Goal: Task Accomplishment & Management: Manage account settings

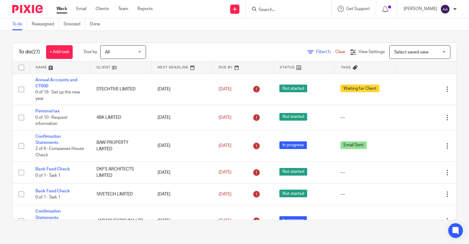
click at [284, 8] on input "Search" at bounding box center [285, 9] width 55 height 5
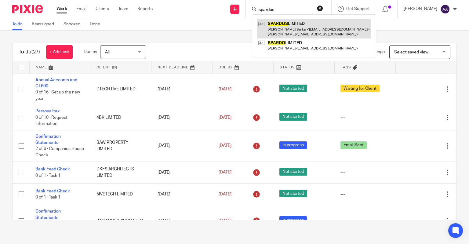
type input "spardos"
click at [304, 28] on link at bounding box center [314, 28] width 114 height 19
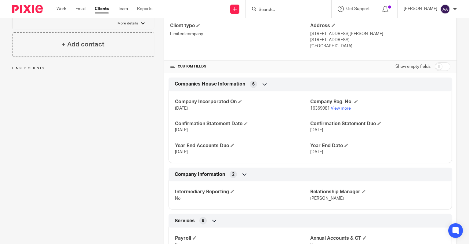
scroll to position [155, 0]
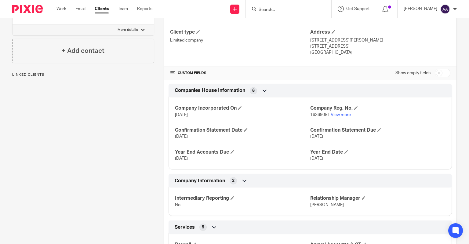
click at [436, 73] on input "checkbox" at bounding box center [443, 73] width 16 height 9
checkbox input "true"
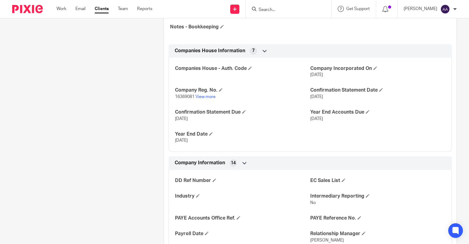
scroll to position [216, 0]
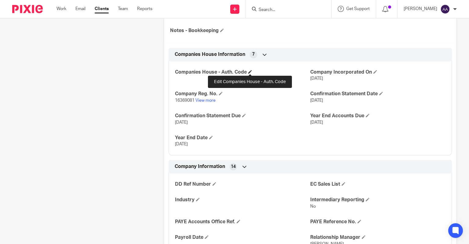
click at [248, 72] on span at bounding box center [250, 72] width 4 height 4
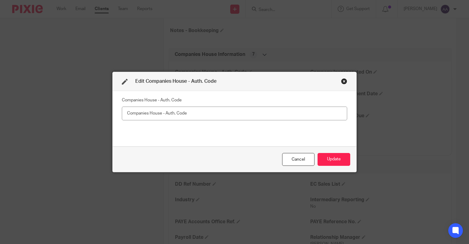
click at [158, 112] on input "text" at bounding box center [234, 113] width 225 height 14
click at [187, 116] on input "text" at bounding box center [234, 113] width 225 height 14
paste input "RFWDAE"
type input "RFWDAE"
click at [331, 157] on button "Update" at bounding box center [333, 159] width 33 height 13
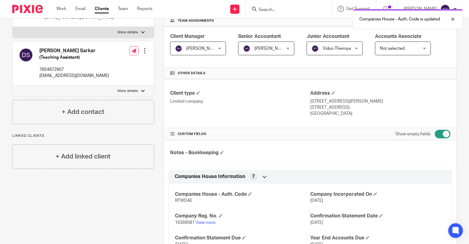
scroll to position [155, 0]
